Goal: Transaction & Acquisition: Book appointment/travel/reservation

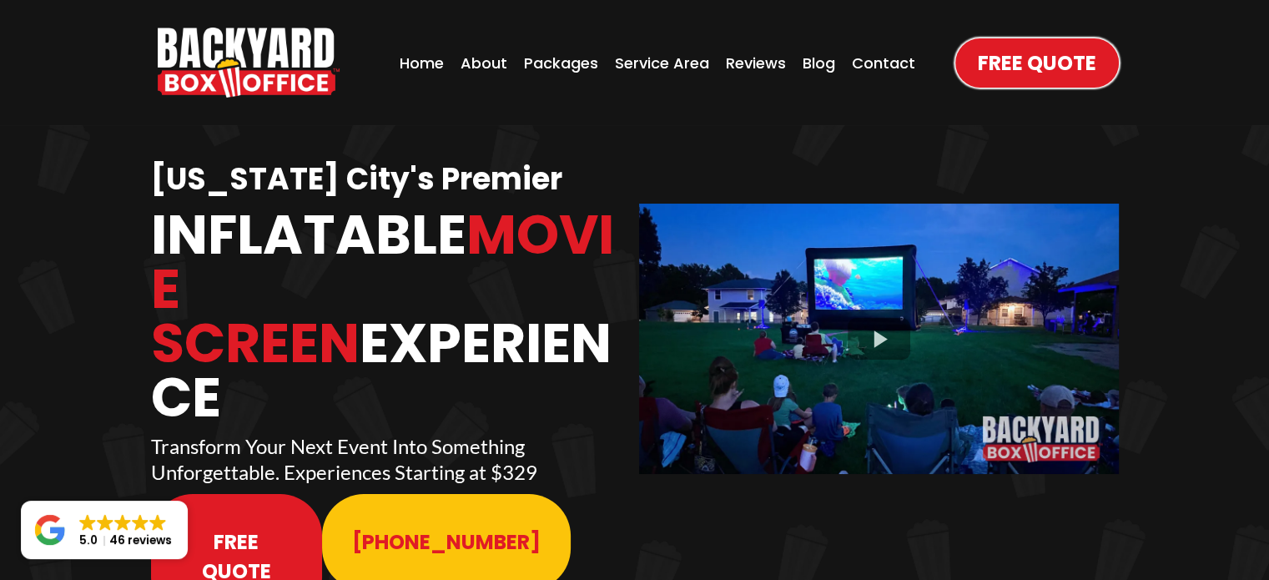
click at [1074, 92] on div "Free Quote" at bounding box center [1026, 62] width 183 height 83
click at [1046, 69] on span "Free Quote" at bounding box center [1036, 62] width 118 height 29
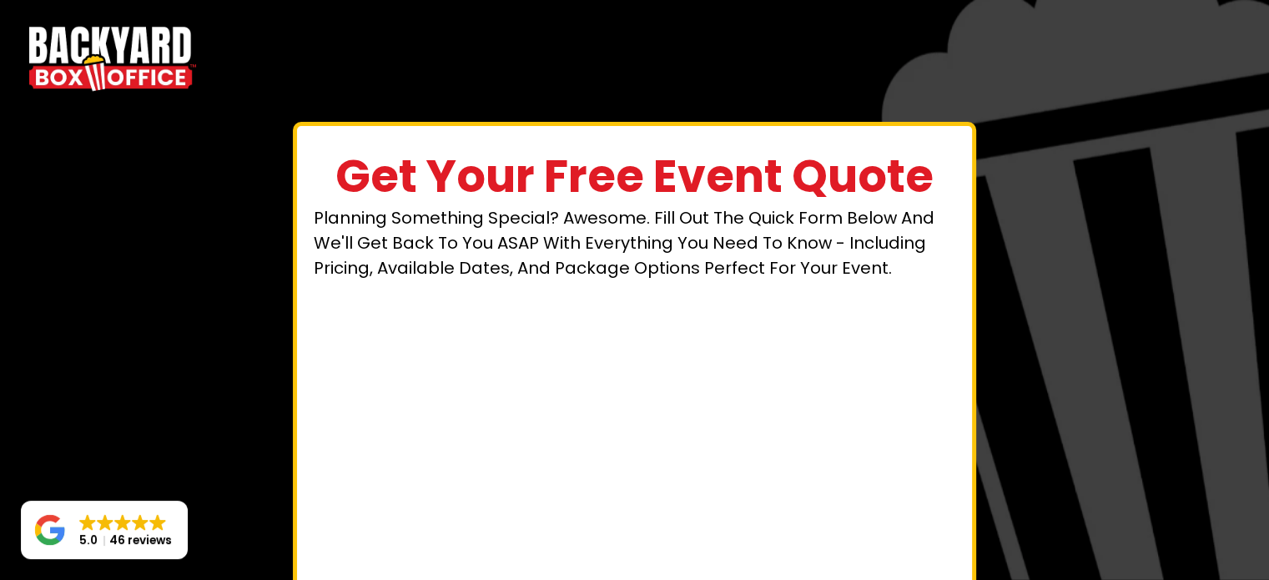
click at [93, 73] on img "https://www.backyardboxoffice.com" at bounding box center [112, 59] width 167 height 76
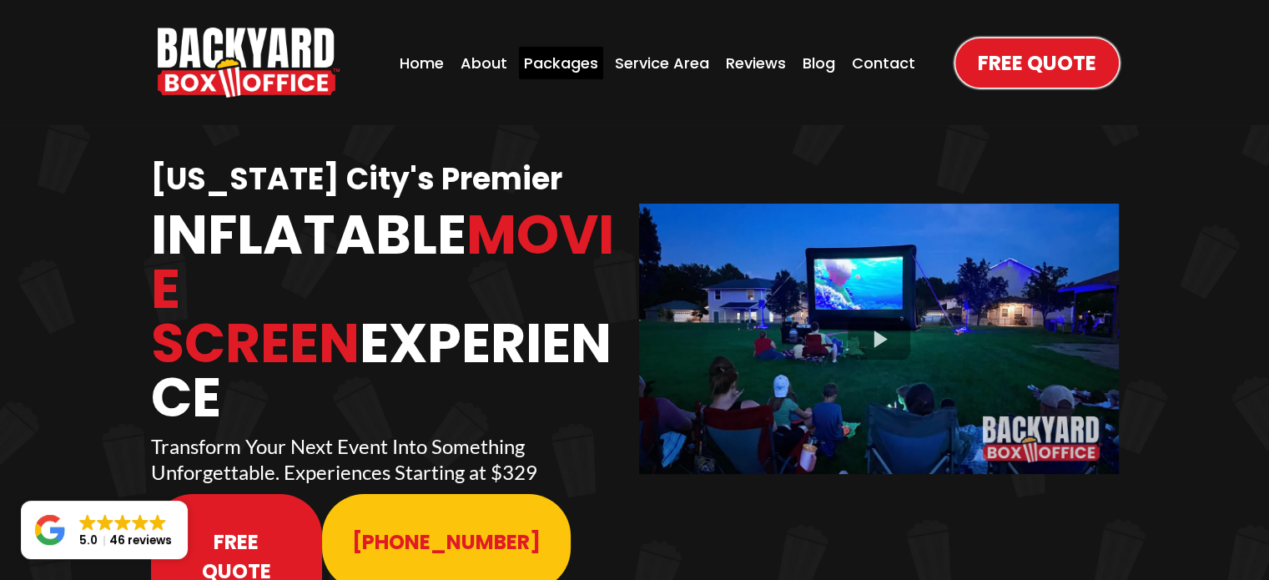
click at [565, 67] on div "Packages" at bounding box center [561, 63] width 84 height 33
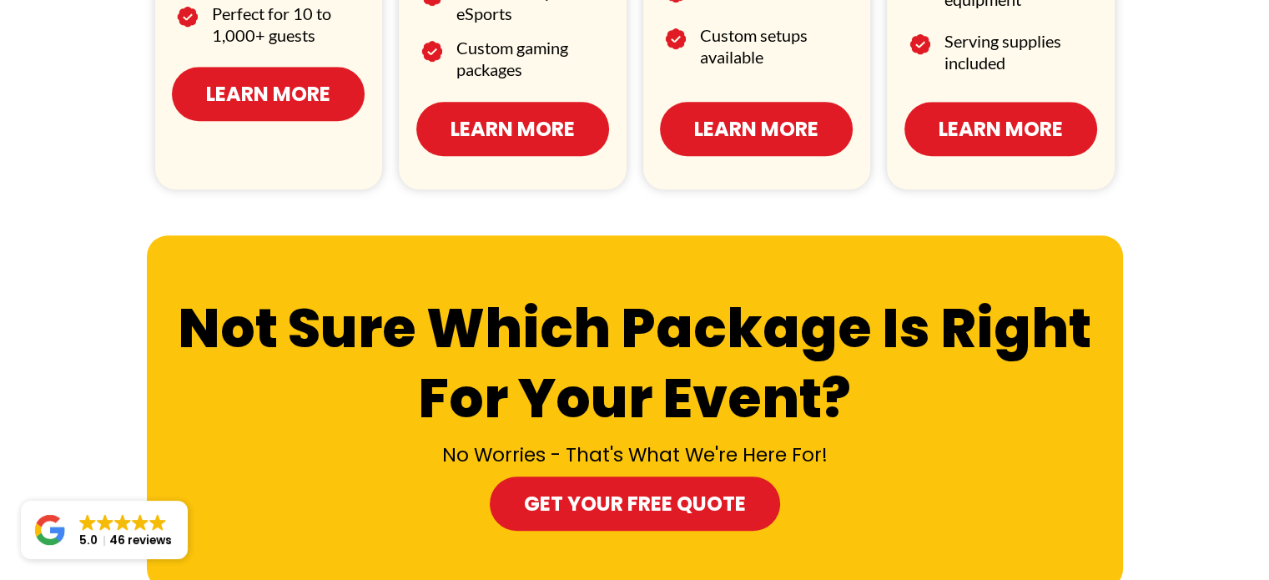
scroll to position [1371, 0]
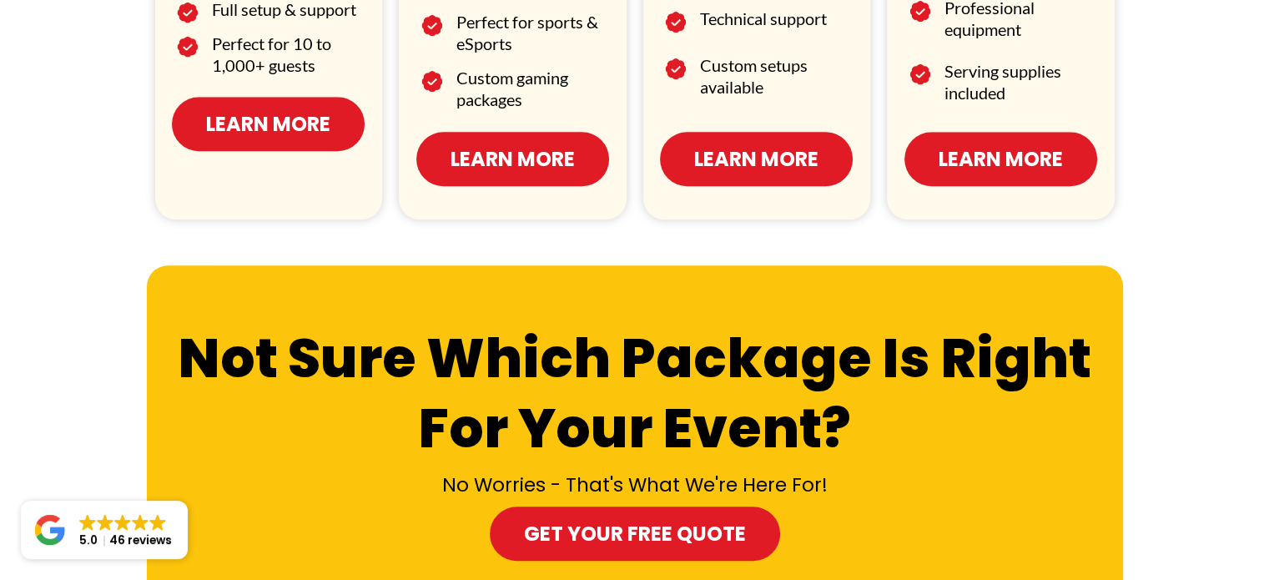
click at [294, 123] on span "Learn More" at bounding box center [268, 123] width 124 height 29
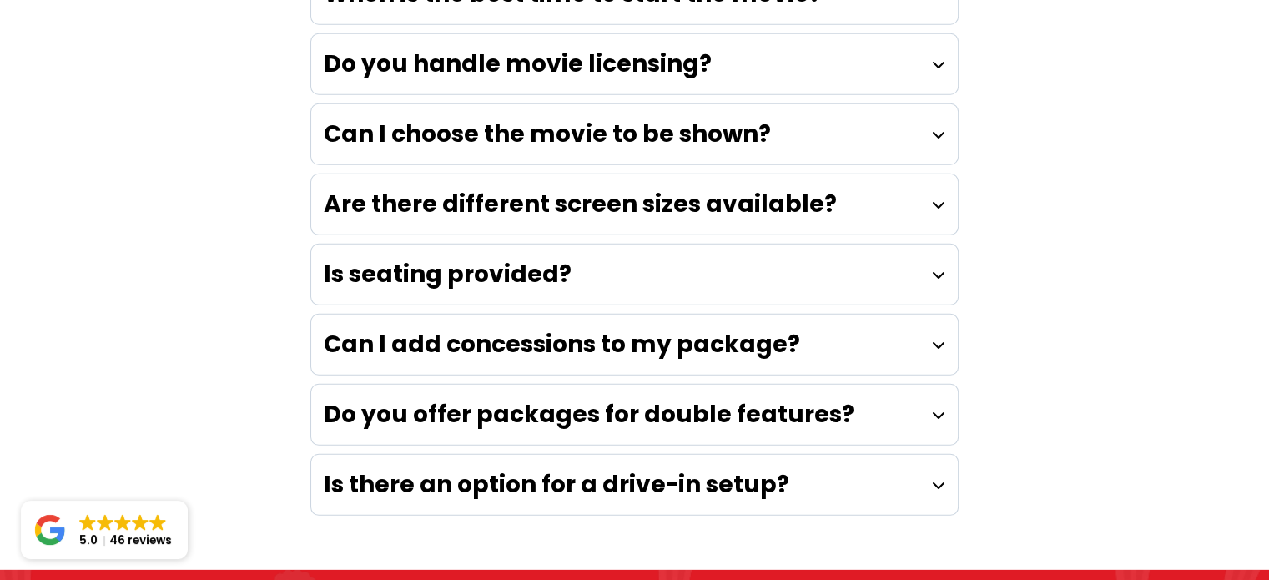
scroll to position [4861, 0]
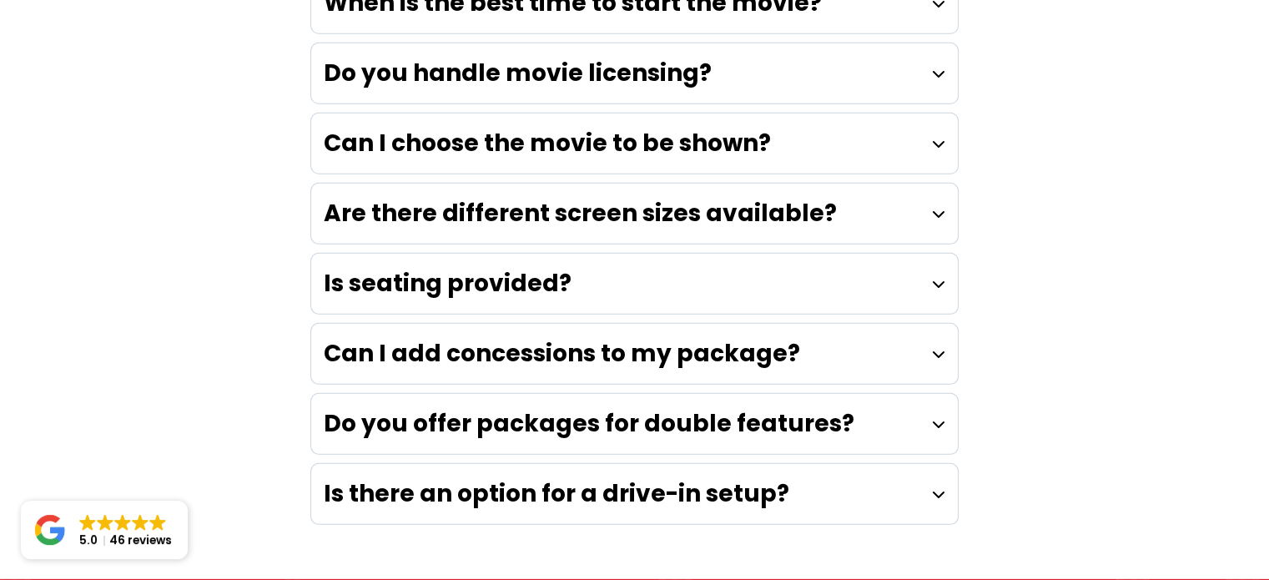
click at [937, 347] on icon at bounding box center [938, 353] width 13 height 13
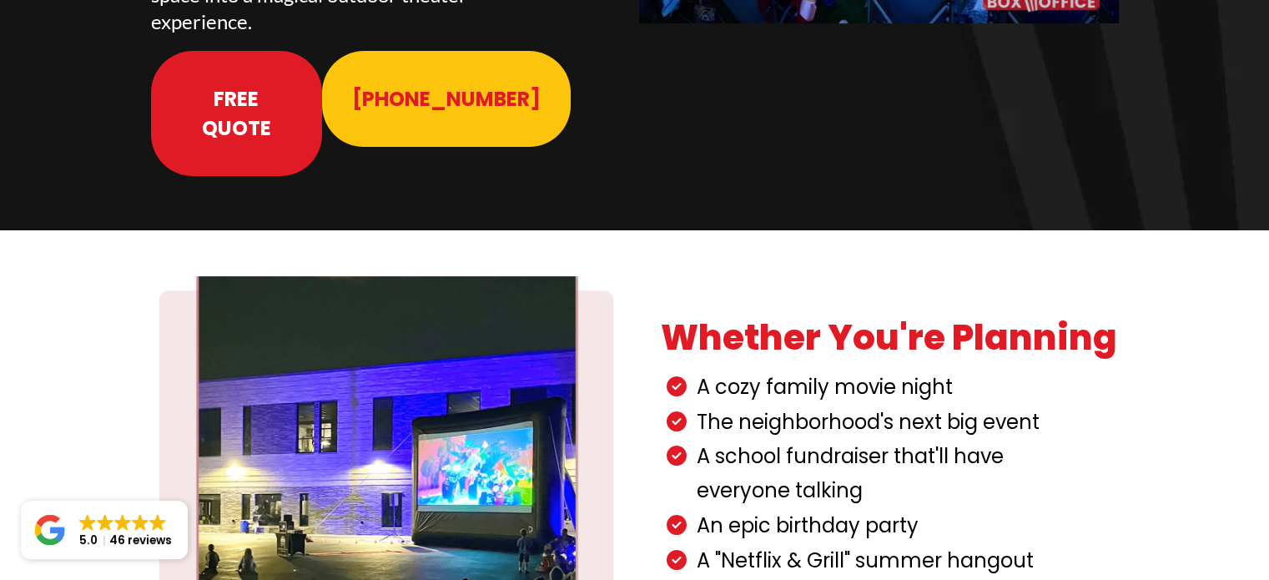
scroll to position [0, 0]
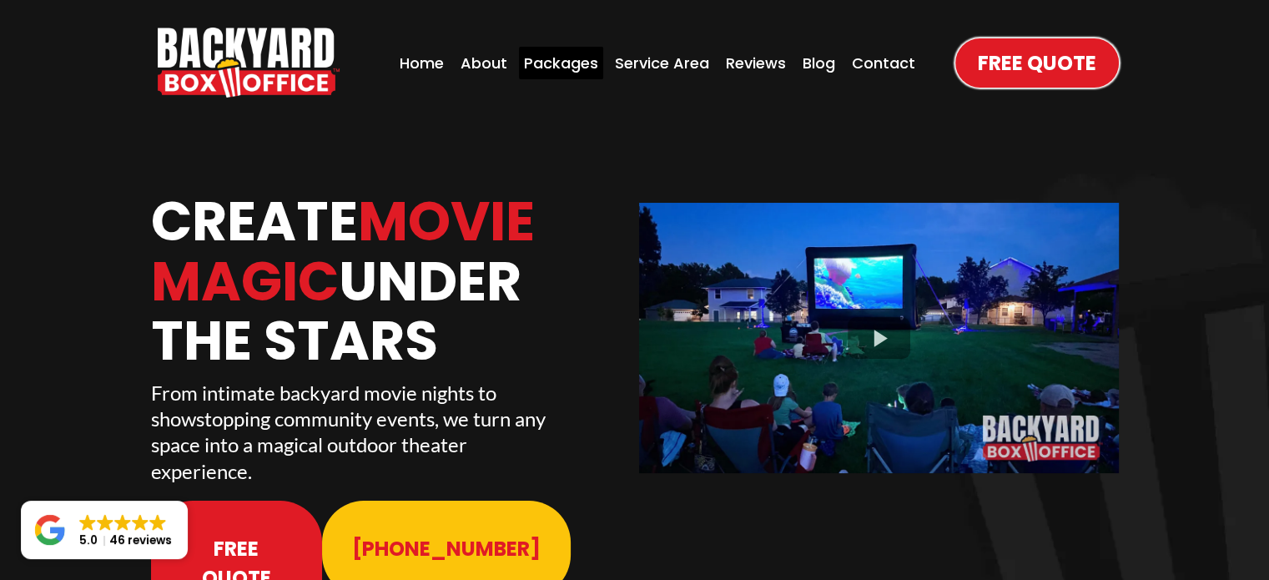
click at [570, 63] on div "Packages" at bounding box center [561, 63] width 84 height 33
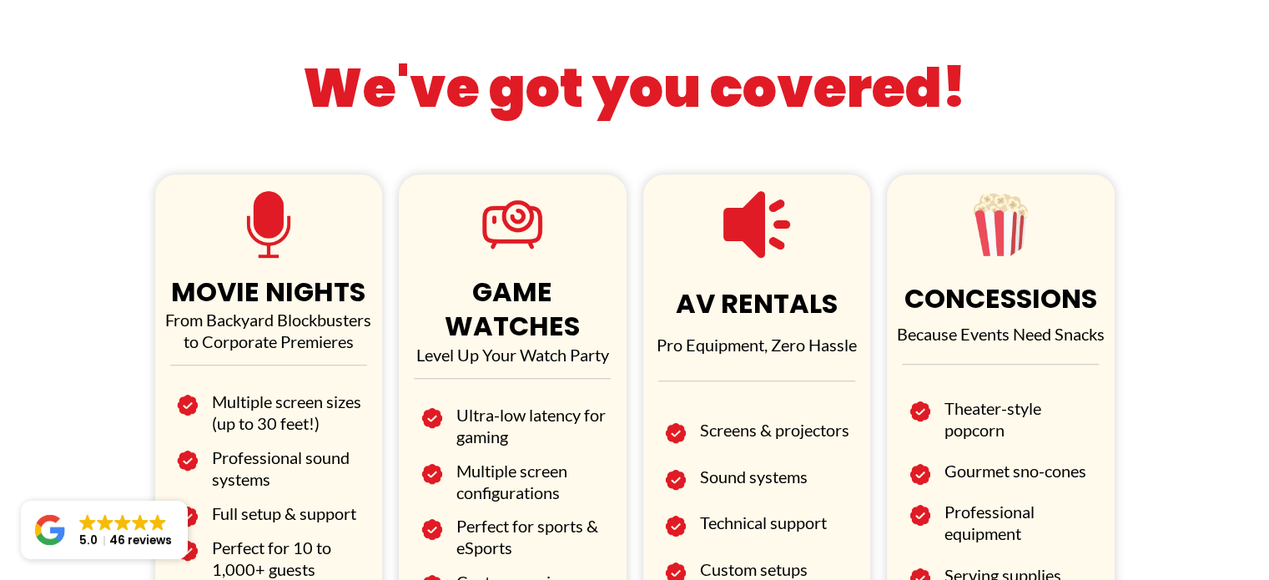
scroll to position [871, 0]
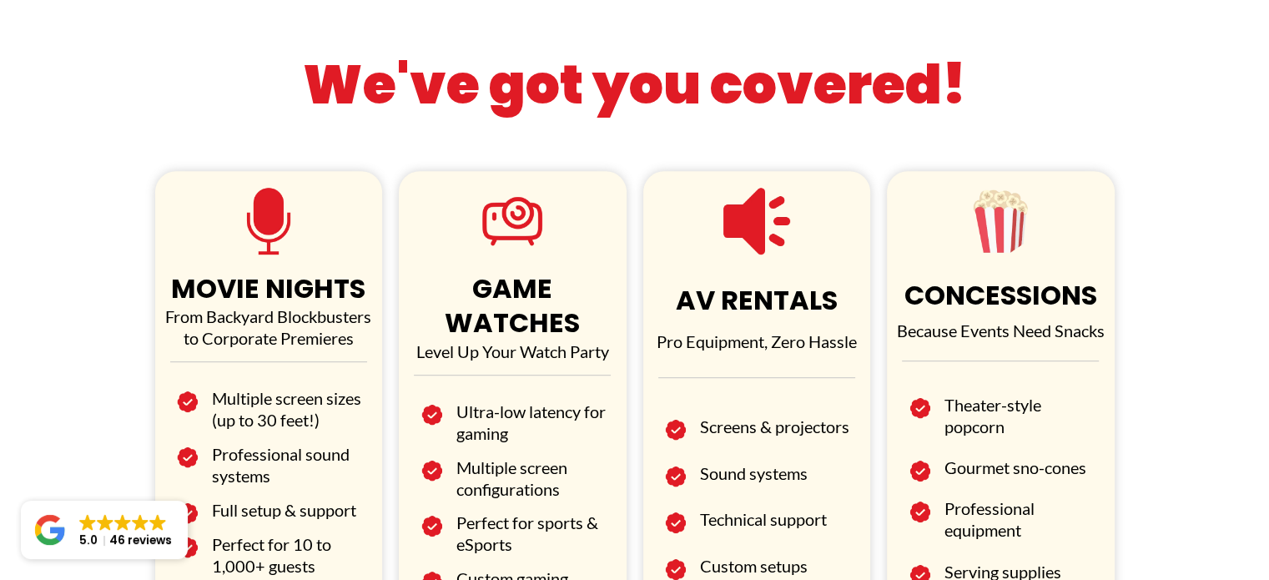
click at [982, 409] on h2 "Theater-style popcorn" at bounding box center [1020, 415] width 153 height 43
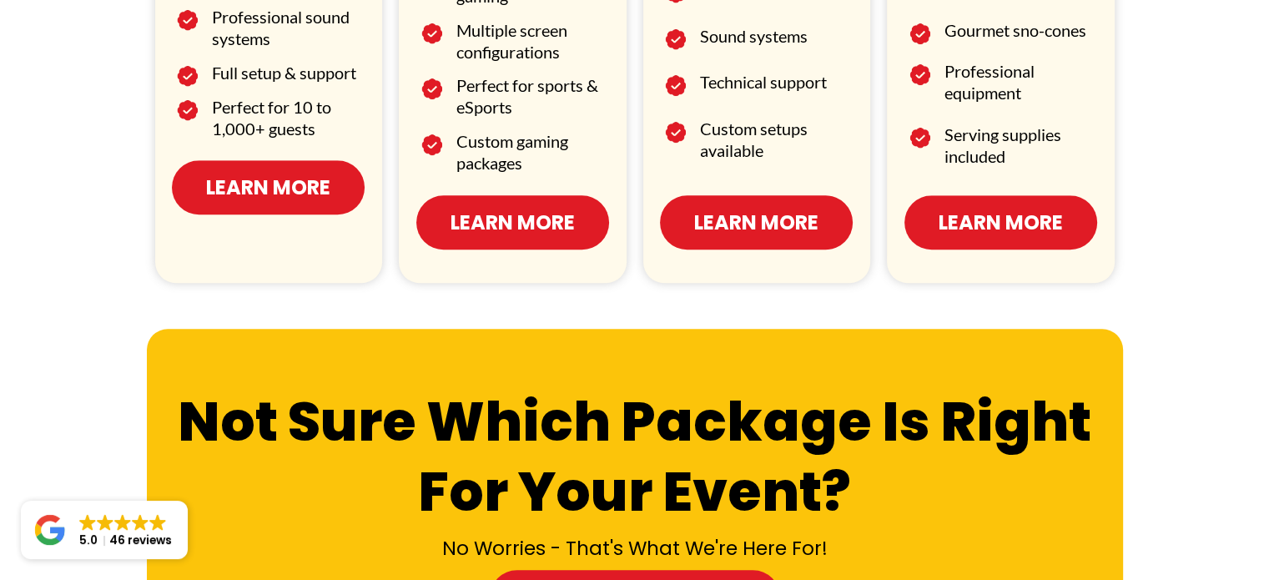
click at [1032, 208] on span "Learn More" at bounding box center [1000, 222] width 124 height 29
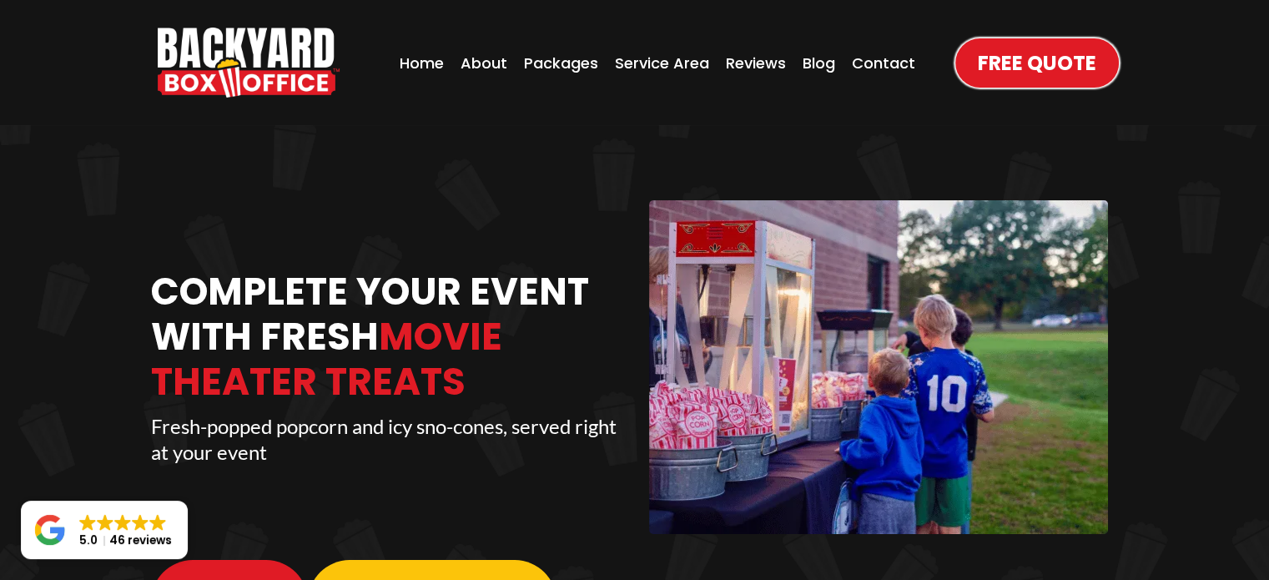
click at [1003, 69] on span "Free Quote" at bounding box center [1036, 62] width 118 height 29
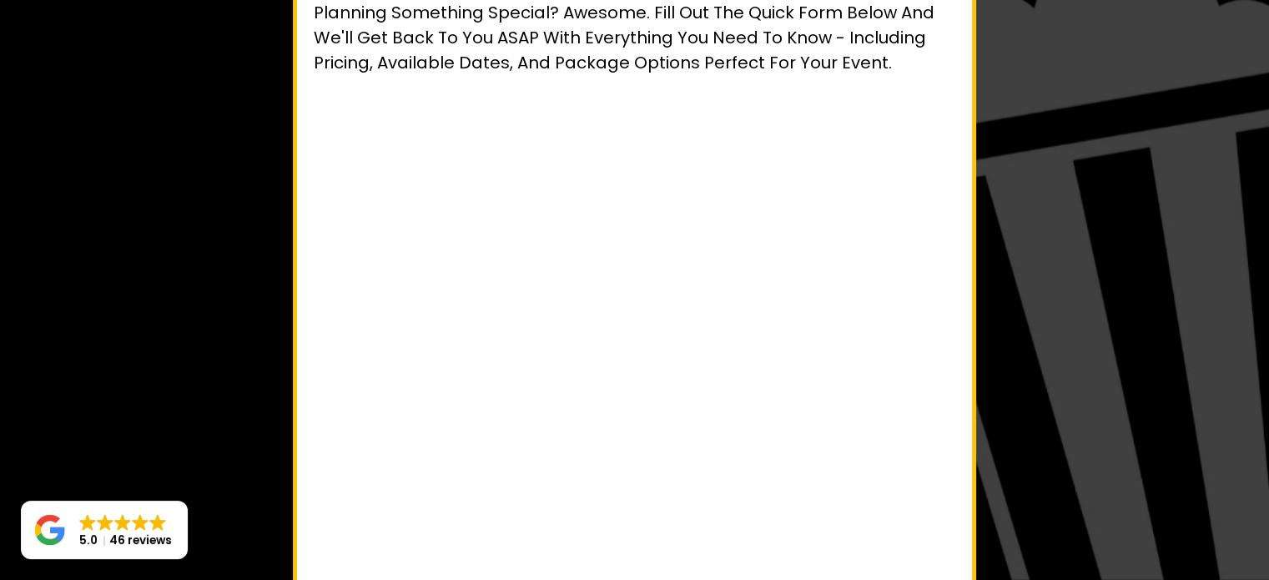
scroll to position [200, 0]
